Goal: Task Accomplishment & Management: Manage account settings

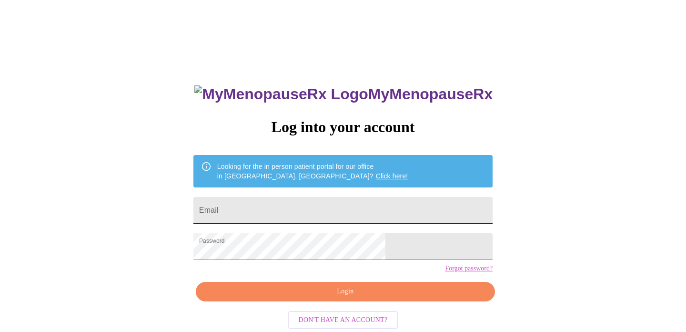
click at [321, 208] on input "Email" at bounding box center [342, 210] width 299 height 27
type input "[EMAIL_ADDRESS][DOMAIN_NAME]"
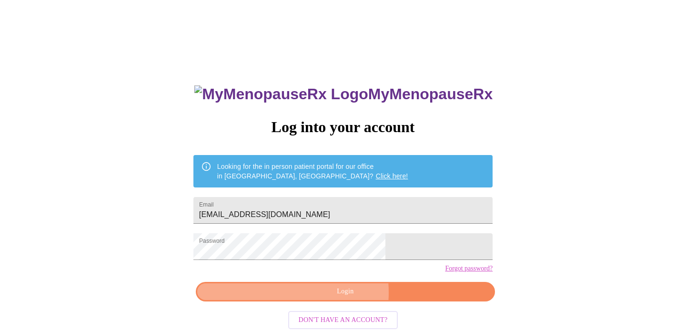
click at [322, 297] on span "Login" at bounding box center [345, 291] width 277 height 12
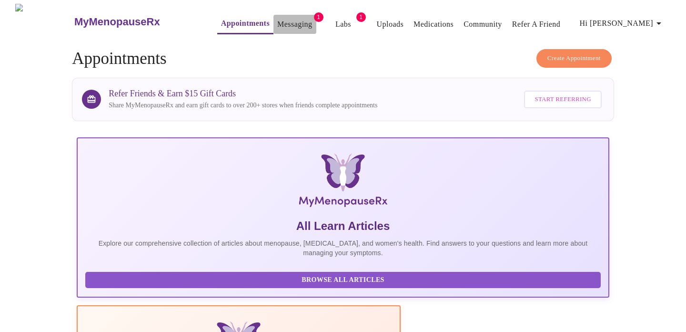
click at [281, 22] on link "Messaging" at bounding box center [294, 24] width 35 height 13
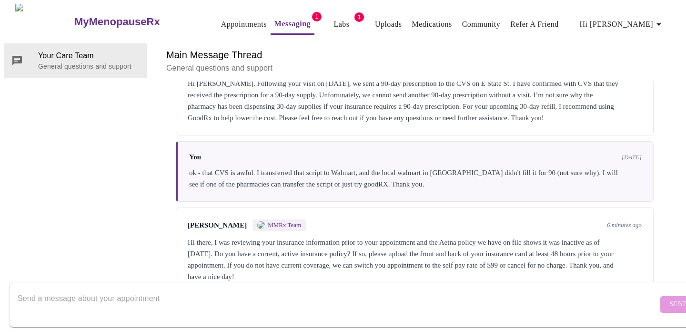
scroll to position [894, 0]
click at [404, 289] on textarea "Send a message about your appointment" at bounding box center [338, 304] width 640 height 30
type textarea "Yes it changed. I'll upload it [DATE]."
click at [670, 298] on span "Send" at bounding box center [679, 304] width 18 height 12
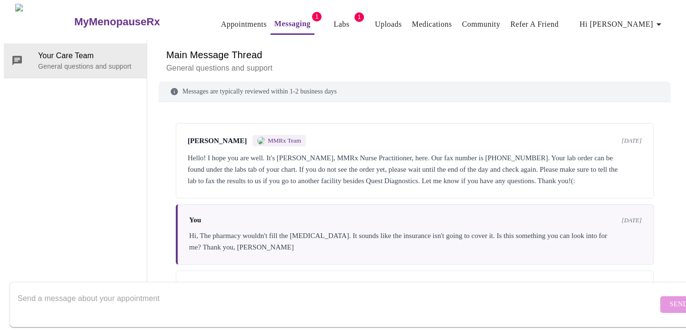
scroll to position [0, 0]
click at [375, 18] on link "Uploads" at bounding box center [388, 24] width 27 height 13
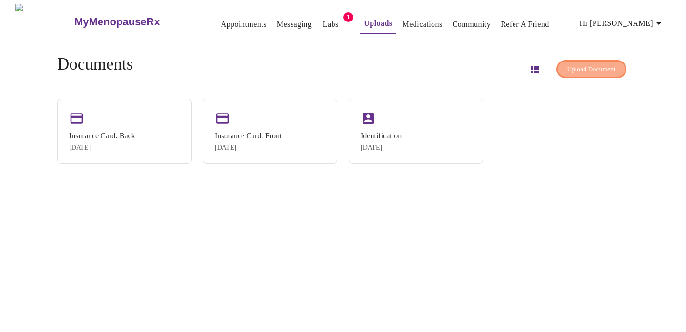
click at [593, 66] on span "Upload Document" at bounding box center [591, 69] width 48 height 11
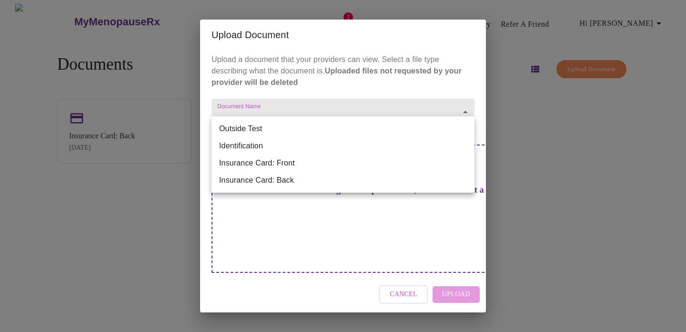
click at [283, 130] on body "MyMenopauseRx Appointments Messaging Labs 1 Uploads Medications Community Refer…" at bounding box center [343, 170] width 678 height 332
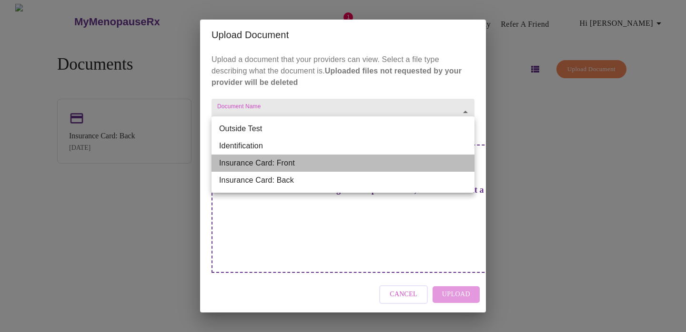
click at [272, 161] on li "Insurance Card: Front" at bounding box center [342, 162] width 263 height 17
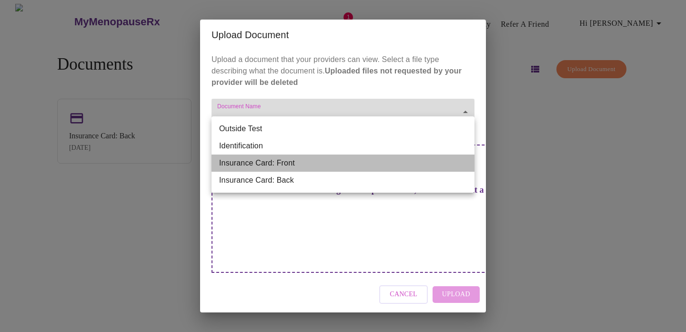
type input "Insurance Card: Front"
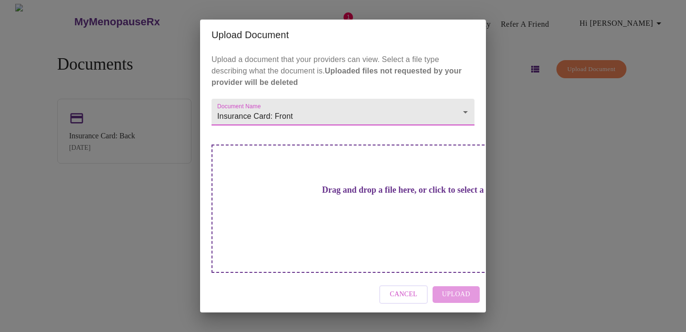
click at [275, 209] on div "Drag and drop a file here, or click to select a file" at bounding box center [409, 208] width 396 height 128
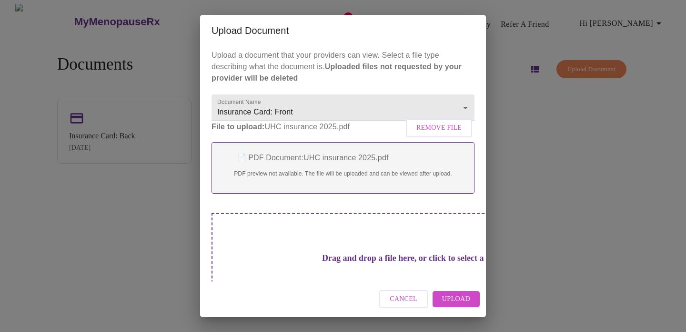
scroll to position [40, 0]
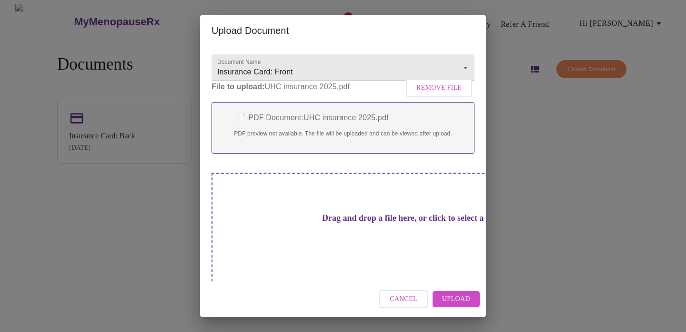
click at [468, 294] on span "Upload" at bounding box center [456, 299] width 28 height 12
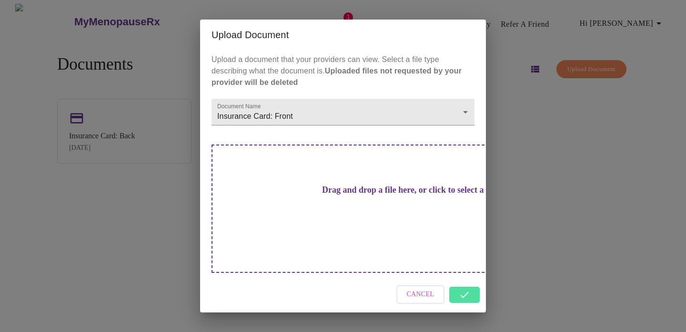
scroll to position [0, 0]
click at [123, 258] on div "Upload Document Upload a document that your providers can view. Select a file t…" at bounding box center [343, 166] width 686 height 332
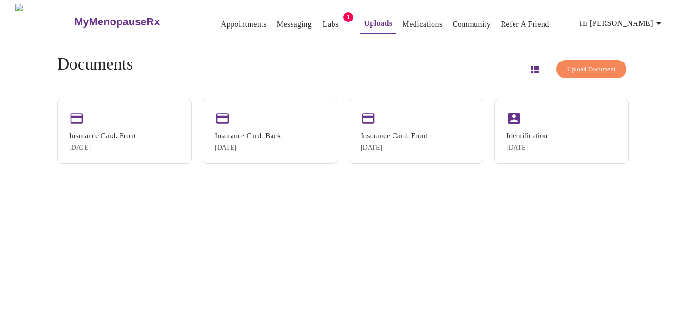
click at [576, 64] on span "Upload Document" at bounding box center [591, 69] width 48 height 11
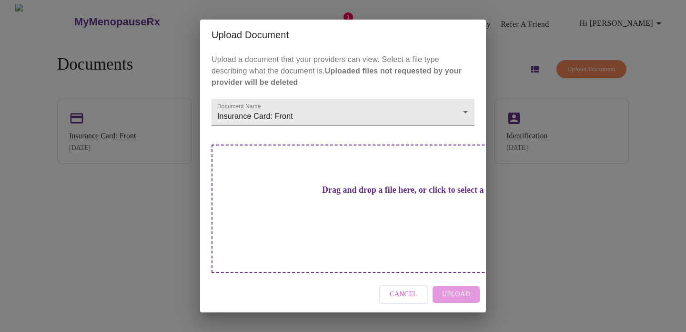
click at [343, 125] on body "MyMenopauseRx Appointments Messaging Labs 1 Uploads Medications Community Refer…" at bounding box center [343, 170] width 678 height 332
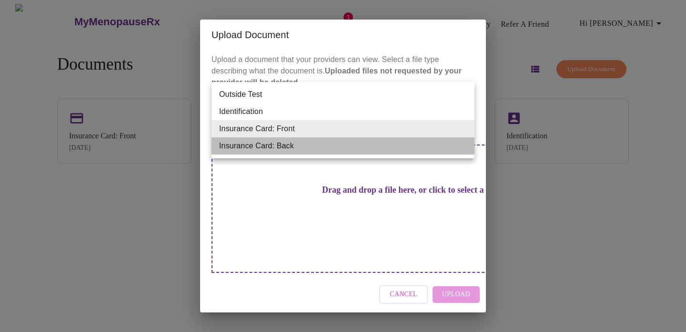
click at [321, 143] on li "Insurance Card: Back" at bounding box center [342, 145] width 263 height 17
type input "Insurance Card: Back"
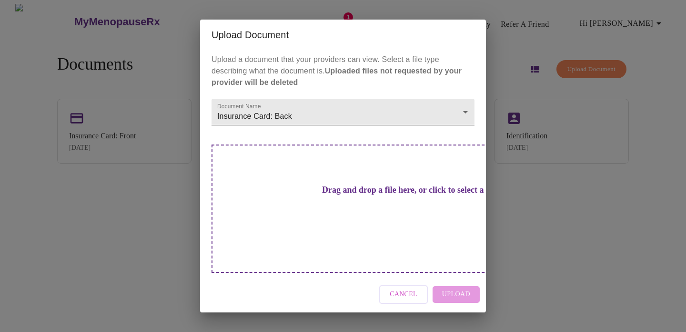
click at [325, 195] on h3 "Drag and drop a file here, or click to select a file" at bounding box center [409, 190] width 263 height 10
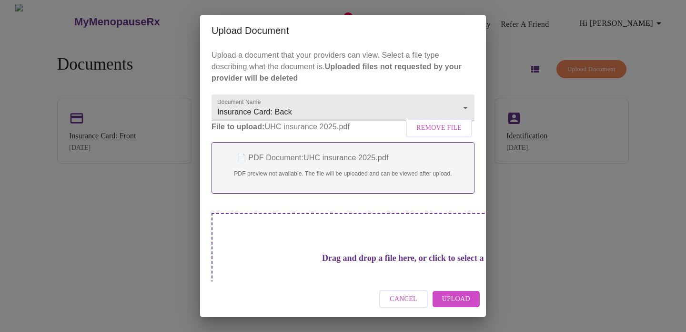
click at [452, 301] on span "Upload" at bounding box center [456, 299] width 28 height 12
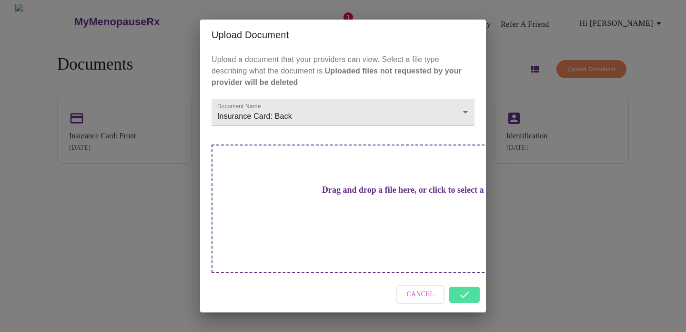
click at [466, 276] on div "Cancel" at bounding box center [343, 294] width 286 height 36
click at [549, 271] on div "Upload Document Upload a document that your providers can view. Select a file t…" at bounding box center [343, 166] width 686 height 332
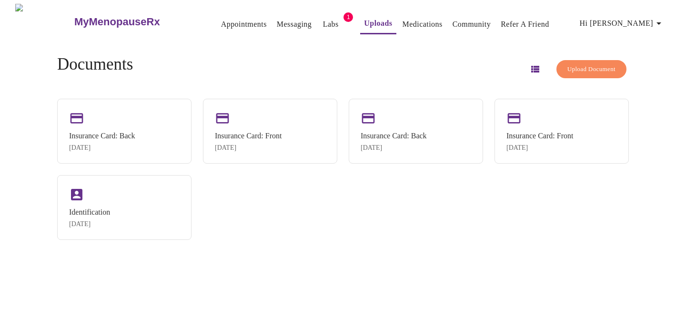
click at [277, 20] on link "Messaging" at bounding box center [294, 24] width 35 height 13
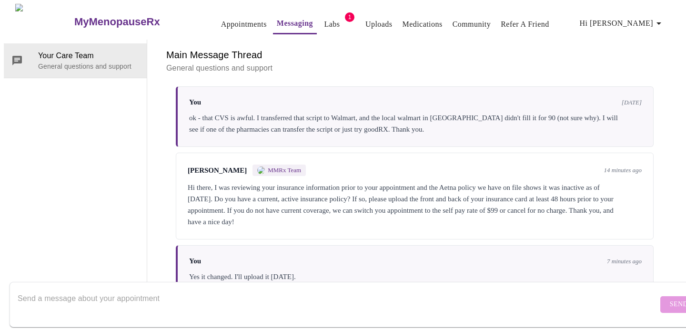
scroll to position [951, 0]
click at [369, 297] on textarea "Send a message about your appointment" at bounding box center [338, 304] width 640 height 30
type textarea "It should be there now. Please let me know if there are any issues."
click at [660, 296] on button "Send" at bounding box center [678, 304] width 37 height 17
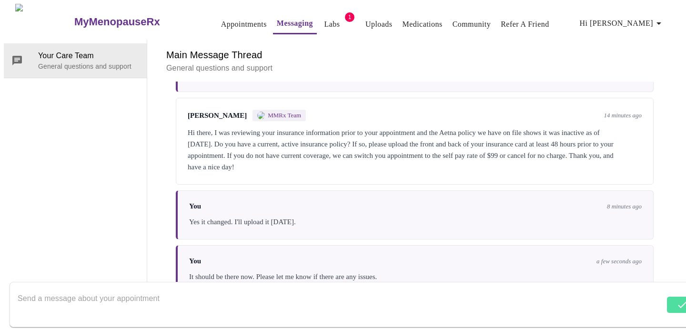
scroll to position [1008, 0]
